Goal: Find specific page/section: Find specific page/section

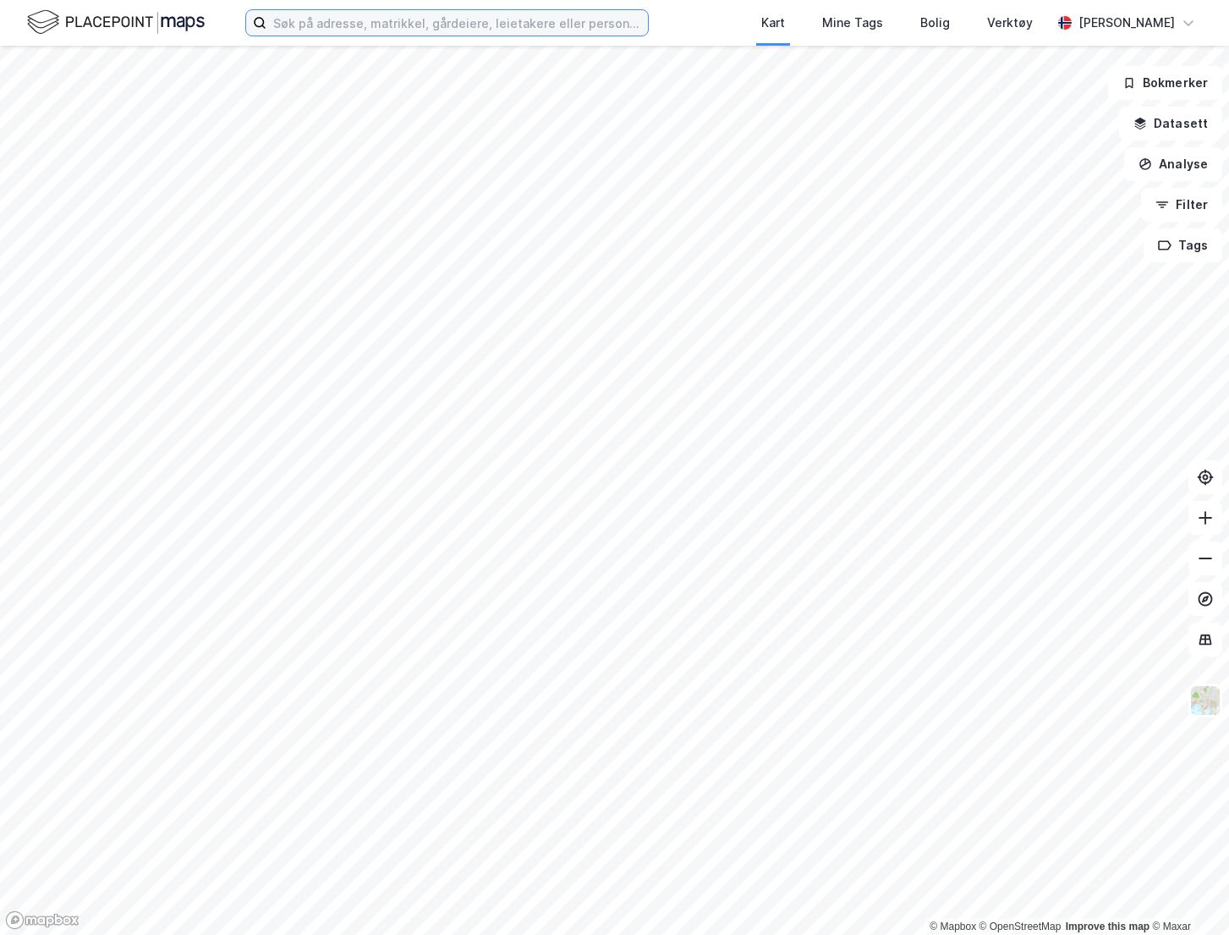
click at [513, 20] on input at bounding box center [457, 22] width 382 height 25
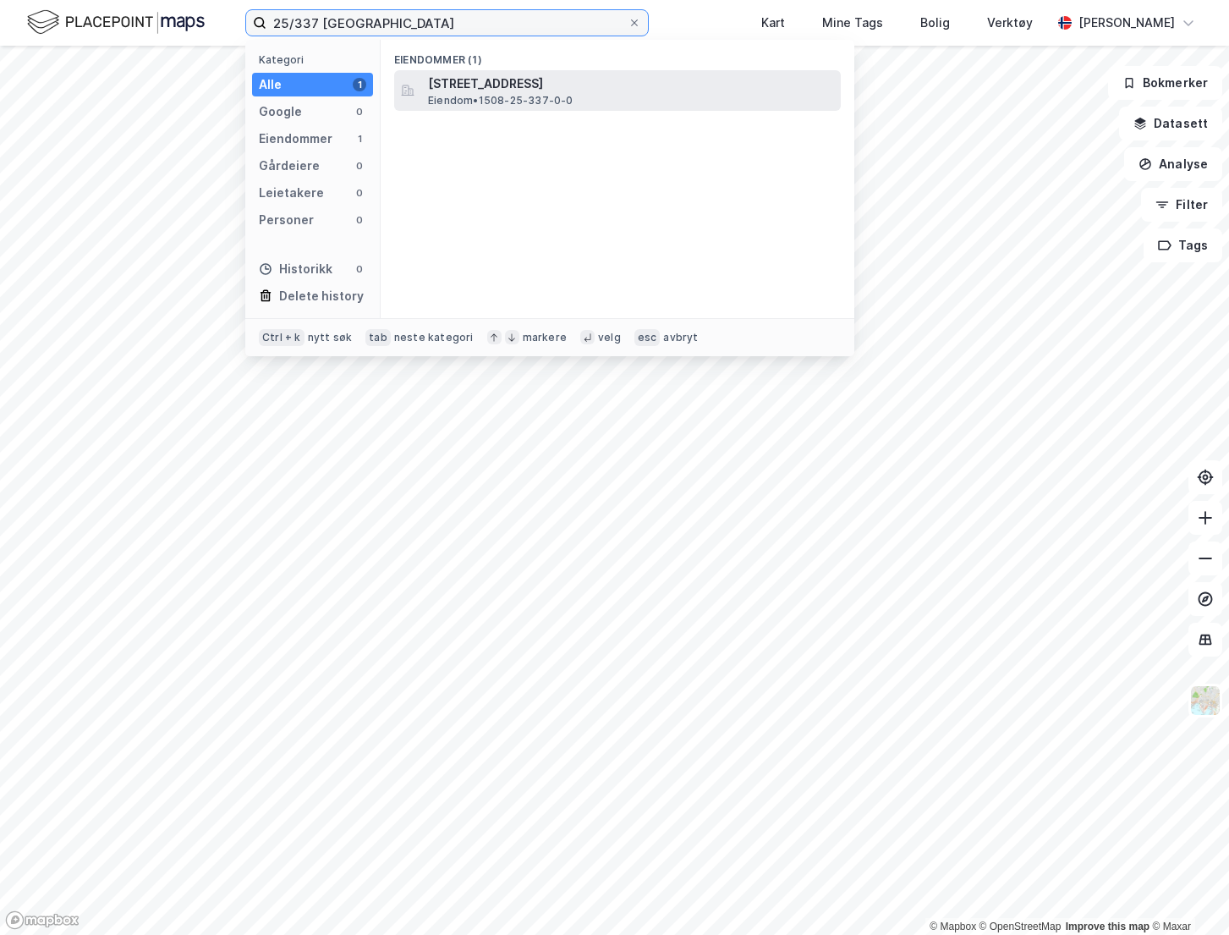
type input "25/337 [GEOGRAPHIC_DATA]"
click at [541, 74] on span "[STREET_ADDRESS]" at bounding box center [631, 84] width 406 height 20
